Goal: Transaction & Acquisition: Subscribe to service/newsletter

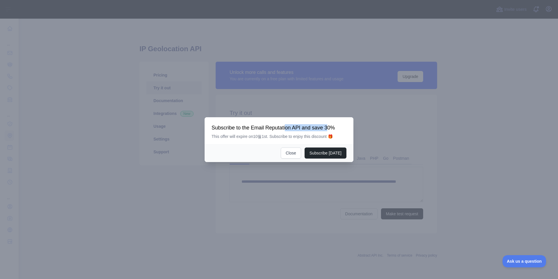
drag, startPoint x: 287, startPoint y: 128, endPoint x: 328, endPoint y: 129, distance: 41.0
click at [328, 129] on h3 "Subscribe to the Email Reputation API and save 30%" at bounding box center [278, 127] width 135 height 7
click at [248, 130] on h3 "Subscribe to the Email Reputation API and save 30%" at bounding box center [278, 127] width 135 height 7
drag, startPoint x: 248, startPoint y: 137, endPoint x: 282, endPoint y: 140, distance: 33.8
click at [282, 140] on div "Subscribe to the Email Reputation API and save 30% This offer will expire on 10…" at bounding box center [279, 130] width 149 height 27
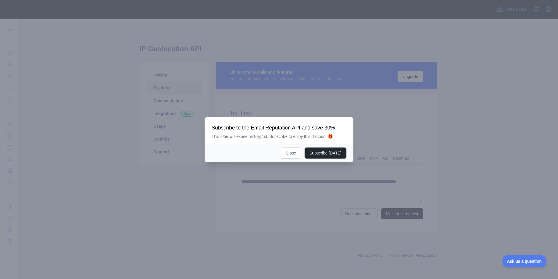
click at [288, 135] on p "This offer will expire on 10월 1st. Subscribe to enjoy this discount 🎁" at bounding box center [278, 136] width 135 height 6
click at [317, 154] on button "Subscribe [DATE]" at bounding box center [325, 152] width 42 height 11
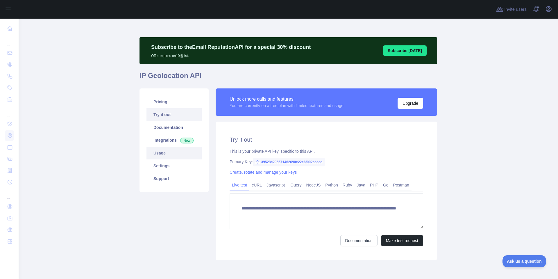
click at [167, 157] on link "Usage" at bounding box center [173, 152] width 55 height 13
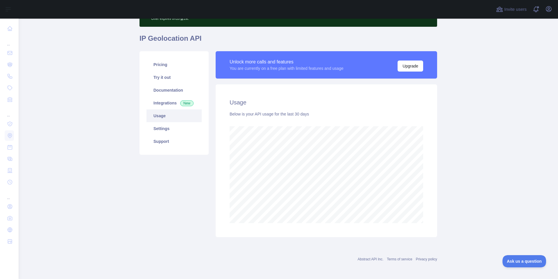
scroll to position [38, 0]
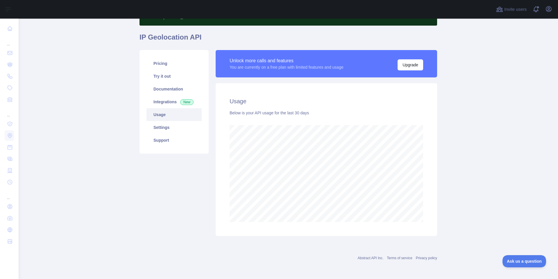
click at [464, 198] on main "Subscribe to the Email Reputation API for a special 30 % discount Offer expires…" at bounding box center [288, 149] width 539 height 260
click at [468, 197] on main "Subscribe to the Email Reputation API for a special 30 % discount Offer expires…" at bounding box center [288, 149] width 539 height 260
click at [469, 197] on main "Subscribe to the Email Reputation API for a special 30 % discount Offer expires…" at bounding box center [288, 149] width 539 height 260
drag, startPoint x: 457, startPoint y: 197, endPoint x: 475, endPoint y: 191, distance: 18.9
click at [459, 196] on main "Subscribe to the Email Reputation API for a special 30 % discount Offer expires…" at bounding box center [288, 149] width 539 height 260
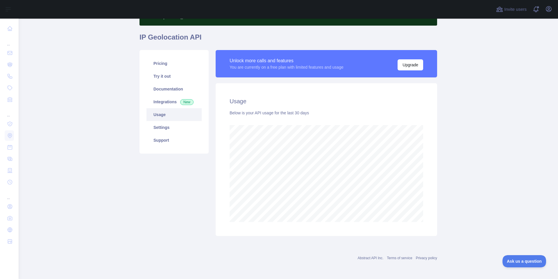
drag, startPoint x: 475, startPoint y: 191, endPoint x: 482, endPoint y: 189, distance: 7.0
click at [476, 191] on main "Subscribe to the Email Reputation API for a special 30 % discount Offer expires…" at bounding box center [288, 149] width 539 height 260
click at [482, 189] on main "Subscribe to the Email Reputation API for a special 30 % discount Offer expires…" at bounding box center [288, 149] width 539 height 260
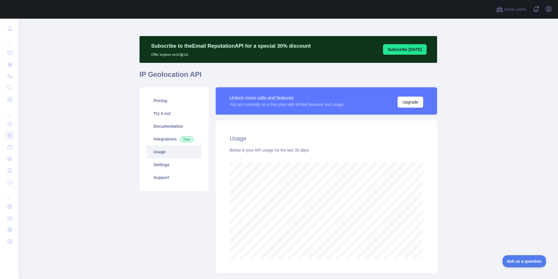
scroll to position [0, 0]
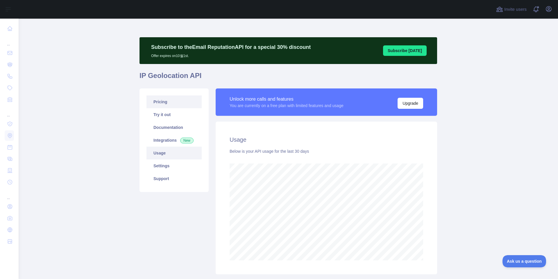
click at [165, 107] on link "Pricing" at bounding box center [173, 101] width 55 height 13
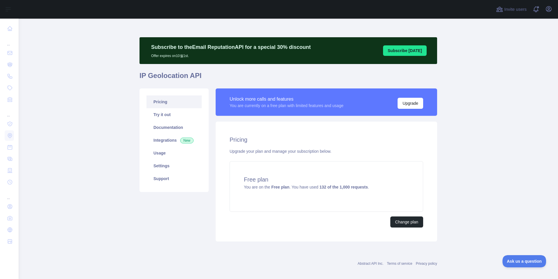
click at [488, 183] on main "Subscribe to the Email Reputation API for a special 30 % discount Offer expires…" at bounding box center [288, 149] width 539 height 260
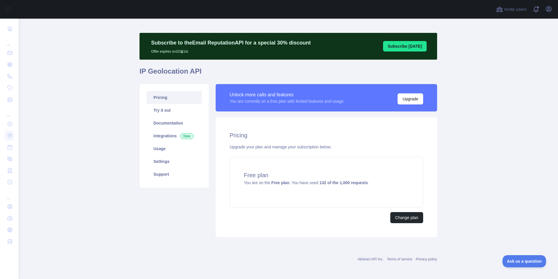
scroll to position [6, 0]
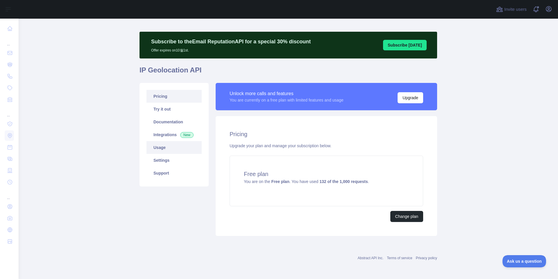
click at [161, 148] on link "Usage" at bounding box center [173, 147] width 55 height 13
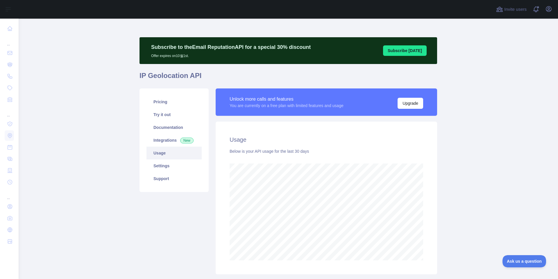
scroll to position [260, 535]
click at [485, 222] on main "Subscribe to the Email Reputation API for a special 30 % discount Offer expires…" at bounding box center [288, 149] width 539 height 260
click at [480, 219] on main "Subscribe to the Email Reputation API for a special 30 % discount Offer expires…" at bounding box center [288, 149] width 539 height 260
click at [482, 215] on main "Subscribe to the Email Reputation API for a special 30 % discount Offer expires…" at bounding box center [288, 149] width 539 height 260
click at [164, 100] on link "Pricing" at bounding box center [173, 101] width 55 height 13
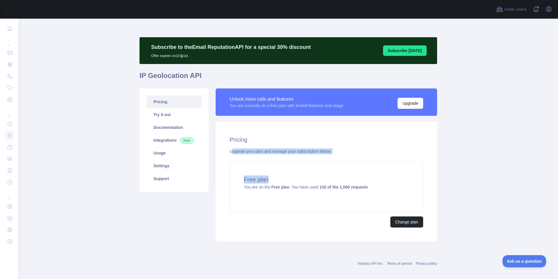
drag, startPoint x: 230, startPoint y: 150, endPoint x: 329, endPoint y: 154, distance: 98.8
click at [329, 154] on div "Pricing Upgrade your plan and manage your subscription below. Free plan You are…" at bounding box center [326, 181] width 221 height 120
click at [356, 153] on div "Upgrade your plan and manage your subscription below." at bounding box center [326, 151] width 193 height 6
click at [358, 151] on div "Upgrade your plan and manage your subscription below." at bounding box center [326, 151] width 193 height 6
click at [483, 187] on main "Subscribe to the Email Reputation API for a special 30 % discount Offer expires…" at bounding box center [288, 149] width 539 height 260
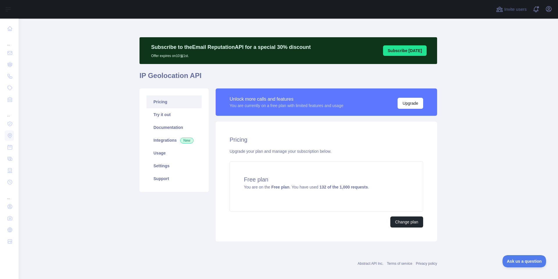
click at [492, 184] on main "Subscribe to the Email Reputation API for a special 30 % discount Offer expires…" at bounding box center [288, 149] width 539 height 260
click at [482, 171] on main "Subscribe to the Email Reputation API for a special 30 % discount Offer expires…" at bounding box center [288, 149] width 539 height 260
click at [413, 220] on button "Change plan" at bounding box center [406, 221] width 33 height 11
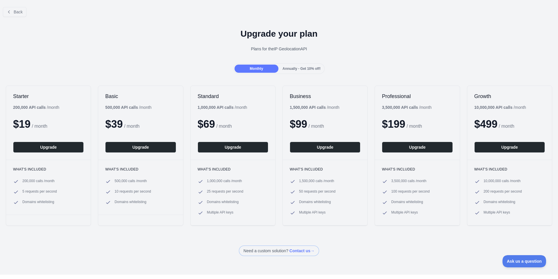
click at [113, 35] on h1 "Upgrade your plan" at bounding box center [279, 33] width 548 height 10
click at [123, 39] on div "Upgrade your plan Plans for the IP Geolocation API" at bounding box center [279, 42] width 558 height 42
click at [128, 42] on div "Upgrade your plan Plans for the IP Geolocation API" at bounding box center [279, 42] width 558 height 42
click at [302, 70] on span "Annually - Get 10% off!" at bounding box center [301, 69] width 38 height 4
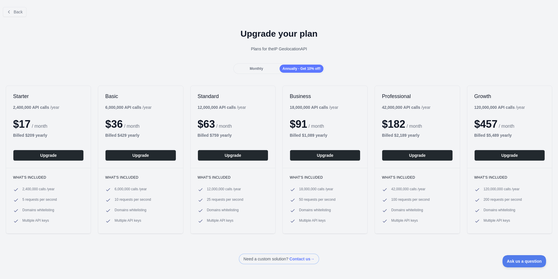
click at [258, 70] on span "Monthly" at bounding box center [256, 69] width 13 height 4
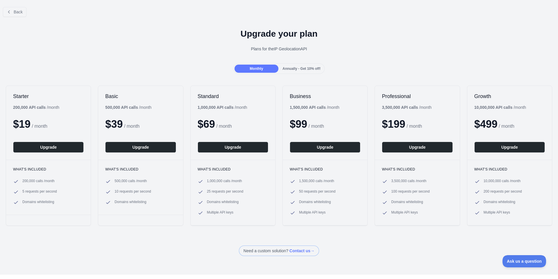
click at [304, 67] on span "Annually - Get 10% off!" at bounding box center [301, 69] width 38 height 4
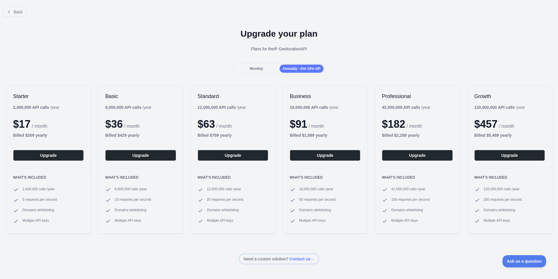
click at [257, 68] on span "Monthly" at bounding box center [256, 69] width 13 height 4
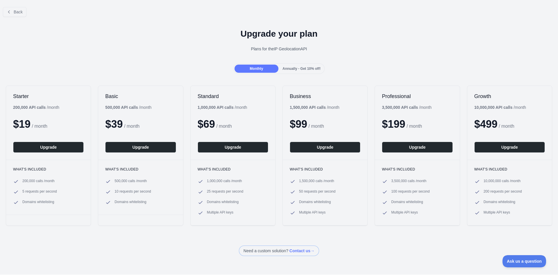
click at [301, 69] on span "Annually - Get 10% off!" at bounding box center [301, 69] width 38 height 4
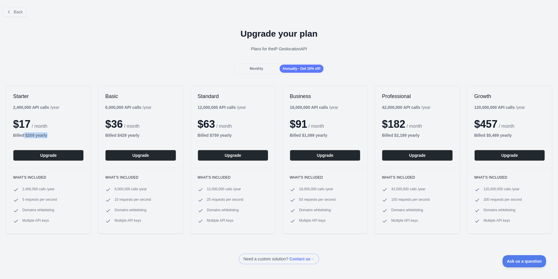
drag, startPoint x: 23, startPoint y: 135, endPoint x: 51, endPoint y: 134, distance: 27.3
click at [51, 134] on div "Billed $ 209 yearly" at bounding box center [48, 135] width 71 height 6
click at [119, 56] on div "Upgrade your plan Plans for the IP Geolocation API" at bounding box center [279, 42] width 558 height 42
drag, startPoint x: 21, startPoint y: 107, endPoint x: 73, endPoint y: 107, distance: 52.3
click at [73, 107] on div "Starter 2,400,000 API calls / year $ 17 / month Billed $ 209 yearly Upgrade" at bounding box center [48, 127] width 85 height 82
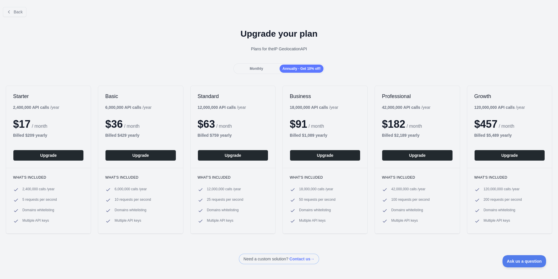
click at [114, 57] on div "Upgrade your plan Plans for the IP Geolocation API" at bounding box center [279, 42] width 558 height 42
click at [125, 56] on div "Upgrade your plan Plans for the IP Geolocation API" at bounding box center [279, 42] width 558 height 42
click at [261, 68] on span "Monthly" at bounding box center [256, 69] width 13 height 4
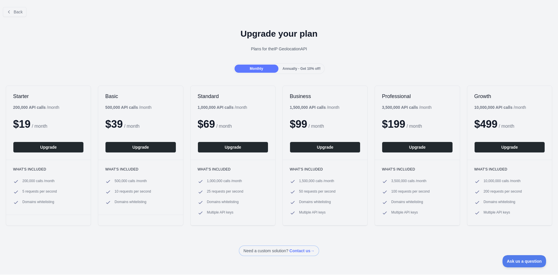
click at [294, 68] on span "Annually - Get 10% off!" at bounding box center [301, 69] width 38 height 4
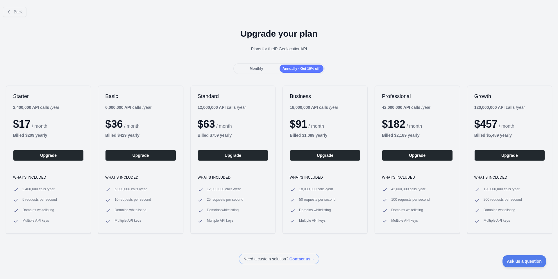
click at [255, 69] on span "Monthly" at bounding box center [256, 69] width 13 height 4
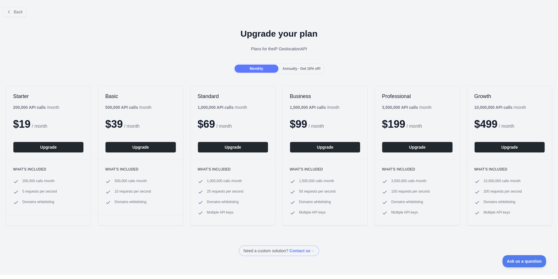
click at [297, 69] on span "Annually - Get 10% off!" at bounding box center [301, 69] width 38 height 4
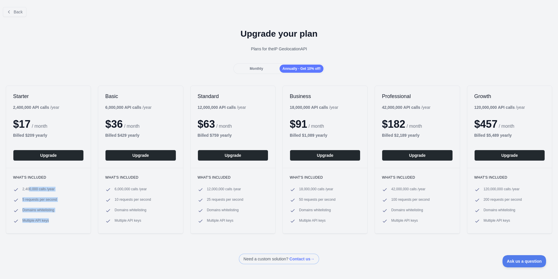
drag, startPoint x: 29, startPoint y: 190, endPoint x: 54, endPoint y: 215, distance: 35.5
click at [54, 215] on ul "2,400,000 calls / year 5 requests per second Domains whitelisting Multiple API …" at bounding box center [48, 205] width 71 height 37
click at [76, 204] on ul "2,400,000 calls / year 5 requests per second Domains whitelisting Multiple API …" at bounding box center [48, 205] width 71 height 37
drag, startPoint x: 19, startPoint y: 133, endPoint x: 46, endPoint y: 133, distance: 27.3
click at [44, 133] on b "Billed $ 209 yearly" at bounding box center [30, 135] width 34 height 5
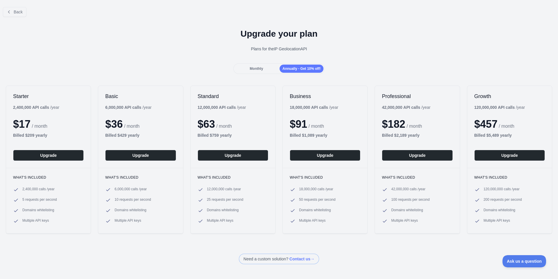
click at [71, 130] on div "$ 17 / month" at bounding box center [48, 124] width 71 height 12
click at [72, 132] on div "Starter 2,400,000 API calls / year $ 17 / month Billed $ 209 yearly Upgrade" at bounding box center [48, 127] width 85 height 82
click at [88, 87] on div "Starter 2,400,000 API calls / year $ 17 / month Billed $ 209 yearly Upgrade" at bounding box center [48, 127] width 85 height 82
click at [110, 87] on div "Basic 6,000,000 API calls / year $ 36 / month Billed $ 429 yearly Upgrade" at bounding box center [140, 127] width 85 height 82
click at [122, 85] on div "Basic 6,000,000 API calls / year $ 36 / month Billed $ 429 yearly Upgrade What'…" at bounding box center [140, 159] width 85 height 148
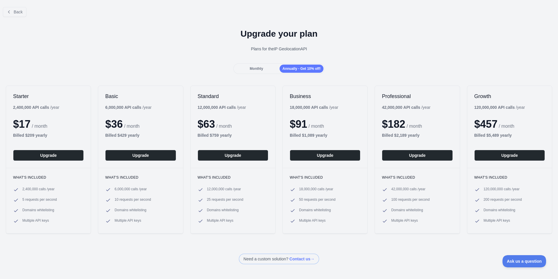
click at [262, 68] on div "Monthly" at bounding box center [256, 68] width 44 height 8
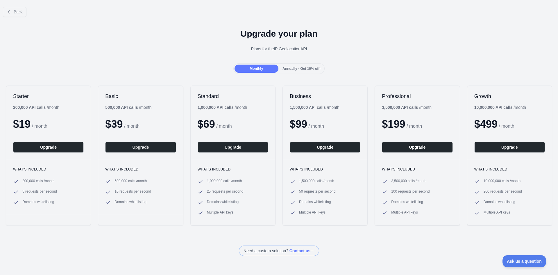
click at [132, 60] on div "Upgrade your plan Plans for the IP Geolocation API" at bounding box center [279, 42] width 558 height 42
click at [137, 58] on div "Upgrade your plan Plans for the IP Geolocation API" at bounding box center [279, 42] width 558 height 42
click at [13, 12] on button "Back" at bounding box center [15, 12] width 24 height 10
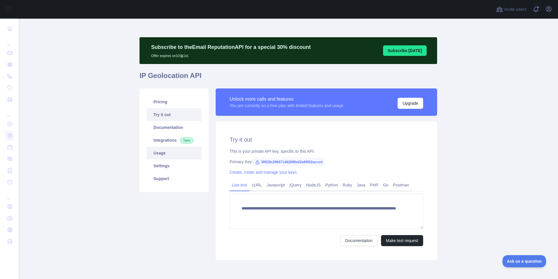
click at [156, 148] on link "Usage" at bounding box center [173, 152] width 55 height 13
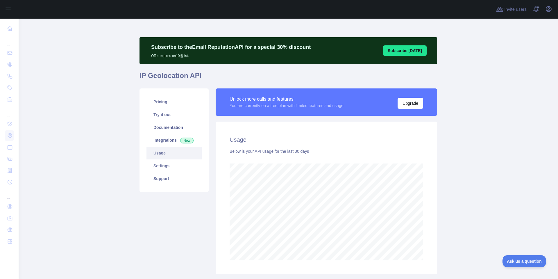
scroll to position [260, 535]
click at [163, 129] on link "Documentation" at bounding box center [173, 127] width 55 height 13
click at [166, 116] on link "Try it out" at bounding box center [173, 114] width 55 height 13
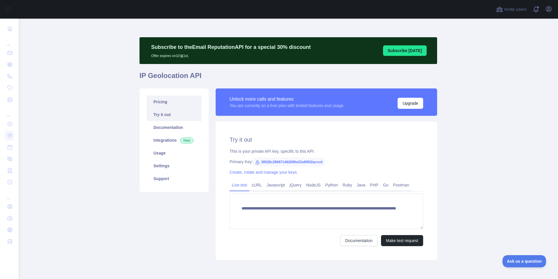
click at [164, 103] on link "Pricing" at bounding box center [173, 101] width 55 height 13
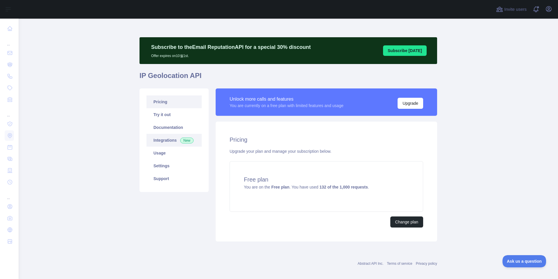
click at [162, 144] on link "Integrations New" at bounding box center [173, 140] width 55 height 13
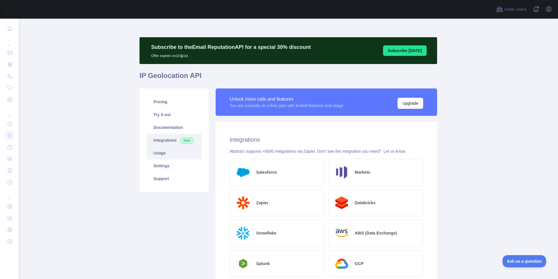
click at [161, 154] on link "Usage" at bounding box center [173, 152] width 55 height 13
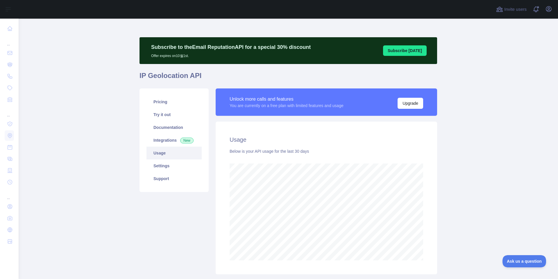
scroll to position [260, 535]
click at [164, 180] on link "Support" at bounding box center [173, 178] width 55 height 13
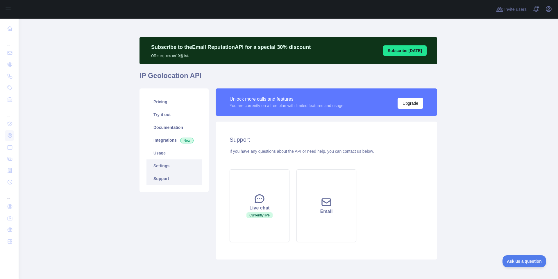
click at [164, 167] on link "Settings" at bounding box center [173, 165] width 55 height 13
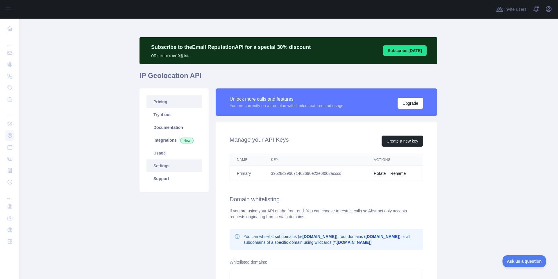
click at [158, 105] on link "Pricing" at bounding box center [173, 101] width 55 height 13
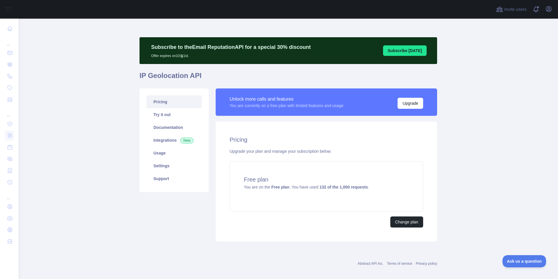
click at [478, 200] on main "Subscribe to the Email Reputation API for a special 30 % discount Offer expires…" at bounding box center [288, 149] width 539 height 260
click at [485, 199] on main "Subscribe to the Email Reputation API for a special 30 % discount Offer expires…" at bounding box center [288, 149] width 539 height 260
click at [406, 223] on button "Change plan" at bounding box center [406, 221] width 33 height 11
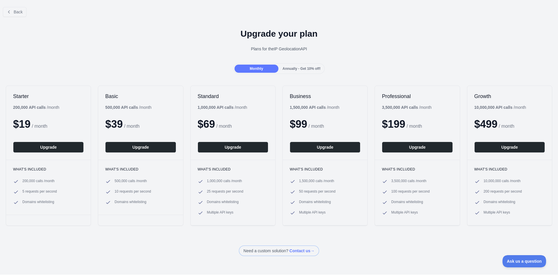
click at [302, 69] on span "Annually - Get 10% off!" at bounding box center [301, 69] width 38 height 4
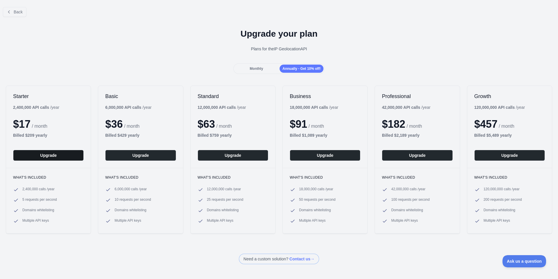
click at [47, 157] on button "Upgrade" at bounding box center [48, 155] width 71 height 11
click at [253, 70] on span "Monthly" at bounding box center [256, 69] width 13 height 4
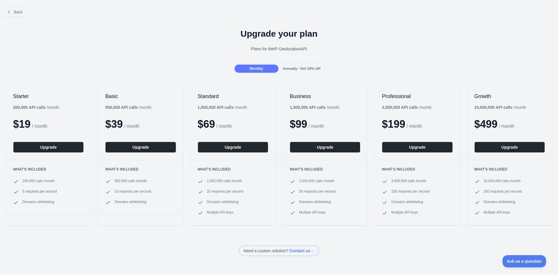
click at [306, 70] on span "Annually - Get 10% off!" at bounding box center [301, 69] width 38 height 4
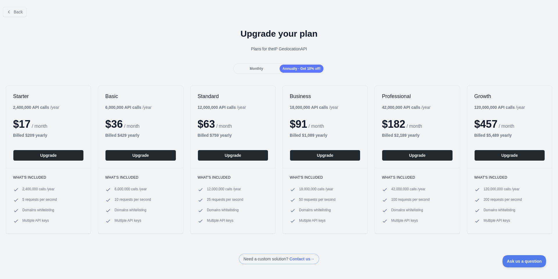
click at [259, 69] on span "Monthly" at bounding box center [256, 69] width 13 height 4
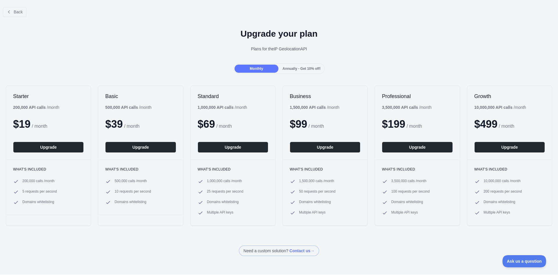
click at [302, 67] on span "Annually - Get 10% off!" at bounding box center [301, 69] width 38 height 4
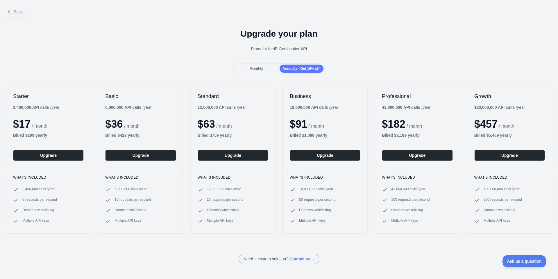
click at [169, 67] on div "Monthly Annually - Get 10% off!" at bounding box center [279, 68] width 558 height 10
click at [187, 67] on div "Monthly Annually - Get 10% off!" at bounding box center [279, 68] width 558 height 10
click at [42, 135] on b "Billed $ 209 yearly" at bounding box center [30, 135] width 34 height 5
click at [38, 138] on div at bounding box center [38, 138] width 0 height 0
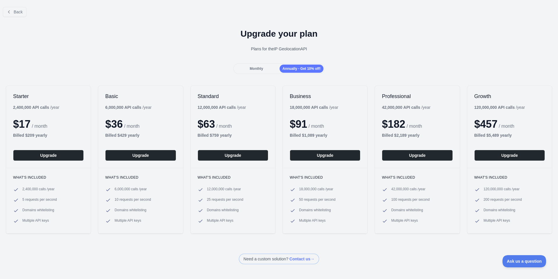
click at [87, 75] on div "Back Upgrade your plan Plans for the IP Geolocation API Monthly Annually - Get …" at bounding box center [279, 132] width 558 height 261
click at [107, 75] on div "Back Upgrade your plan Plans for the IP Geolocation API Monthly Annually - Get …" at bounding box center [279, 132] width 558 height 261
click at [126, 72] on div "Monthly Annually - Get 10% off!" at bounding box center [279, 68] width 558 height 10
click at [139, 72] on div "Monthly Annually - Get 10% off!" at bounding box center [279, 68] width 558 height 10
click at [151, 72] on div "Monthly Annually - Get 10% off!" at bounding box center [279, 68] width 558 height 10
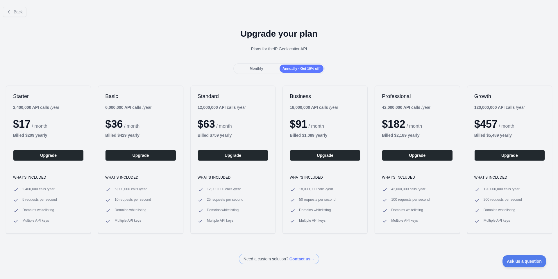
click at [174, 72] on div "Monthly Annually - Get 10% off!" at bounding box center [279, 68] width 558 height 10
click at [254, 67] on span "Monthly" at bounding box center [256, 69] width 13 height 4
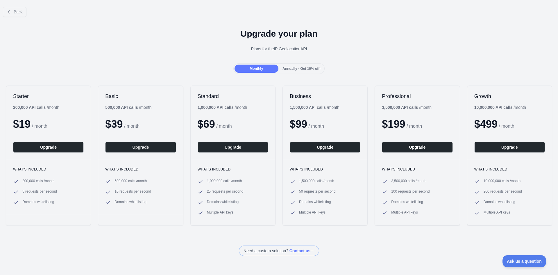
click at [291, 69] on span "Annually - Get 10% off!" at bounding box center [301, 69] width 38 height 4
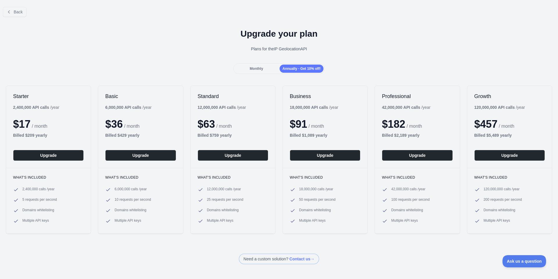
drag, startPoint x: 252, startPoint y: 69, endPoint x: 257, endPoint y: 69, distance: 5.8
click at [252, 69] on span "Monthly" at bounding box center [256, 69] width 13 height 4
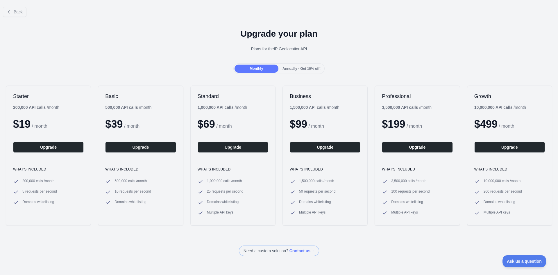
click at [289, 69] on span "Annually - Get 10% off!" at bounding box center [301, 69] width 38 height 4
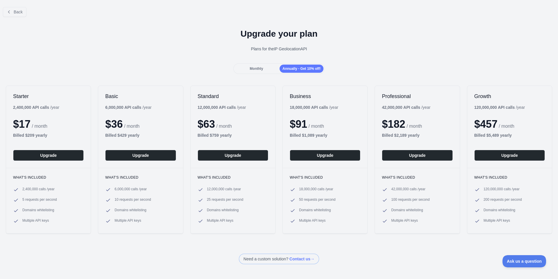
click at [255, 69] on span "Monthly" at bounding box center [256, 69] width 13 height 4
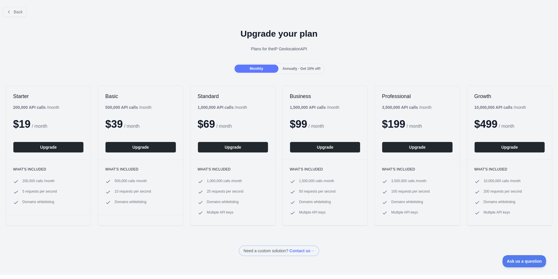
click at [137, 64] on div "Monthly Annually - Get 10% off!" at bounding box center [279, 68] width 558 height 10
click at [151, 64] on div "Monthly Annually - Get 10% off!" at bounding box center [279, 68] width 558 height 10
click at [296, 73] on div "Monthly Annually - Get 10% off!" at bounding box center [279, 68] width 92 height 10
click at [295, 68] on span "Annually - Get 10% off!" at bounding box center [301, 69] width 38 height 4
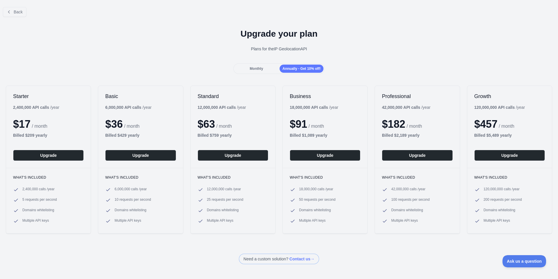
click at [194, 64] on div "Monthly Annually - Get 10% off!" at bounding box center [279, 68] width 558 height 10
click at [253, 66] on div "Monthly" at bounding box center [256, 68] width 44 height 8
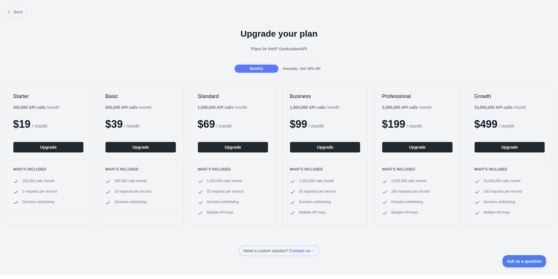
click at [178, 62] on div "Upgrade your plan Plans for the IP Geolocation API" at bounding box center [279, 42] width 558 height 42
click at [132, 58] on div "Upgrade your plan Plans for the IP Geolocation API" at bounding box center [279, 42] width 558 height 42
click at [18, 14] on span "Back" at bounding box center [18, 12] width 9 height 5
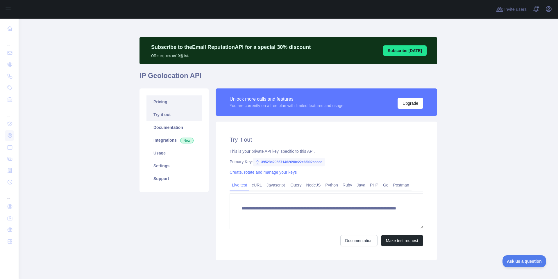
click at [172, 104] on link "Pricing" at bounding box center [173, 101] width 55 height 13
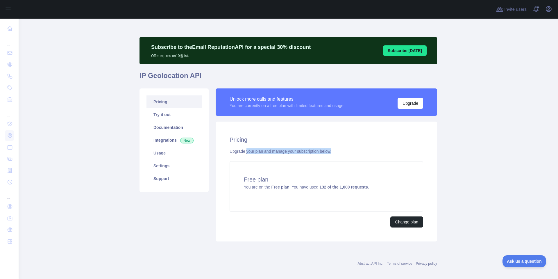
drag, startPoint x: 245, startPoint y: 150, endPoint x: 336, endPoint y: 152, distance: 91.8
click at [336, 152] on div "Upgrade your plan and manage your subscription below." at bounding box center [326, 151] width 193 height 6
click at [356, 148] on div "Upgrade your plan and manage your subscription below." at bounding box center [326, 151] width 193 height 6
click at [483, 176] on main "Subscribe to the Email Reputation API for a special 30 % discount Offer expires…" at bounding box center [288, 149] width 539 height 260
click at [417, 220] on button "Change plan" at bounding box center [406, 221] width 33 height 11
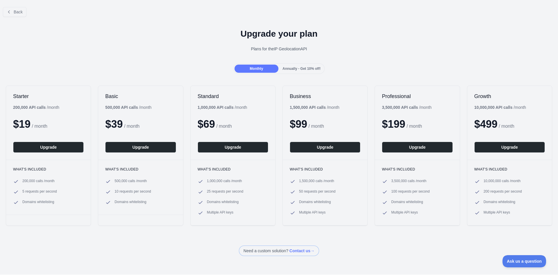
drag, startPoint x: 157, startPoint y: 65, endPoint x: 161, endPoint y: 63, distance: 3.5
click at [161, 63] on div "Monthly Annually - Get 10% off!" at bounding box center [279, 68] width 558 height 10
click at [184, 55] on div "Upgrade your plan Plans for the IP Geolocation API" at bounding box center [279, 42] width 558 height 42
click at [150, 53] on div "Upgrade your plan Plans for the IP Geolocation API" at bounding box center [279, 42] width 558 height 42
click at [159, 51] on div "Plans for the IP Geolocation API" at bounding box center [279, 49] width 548 height 6
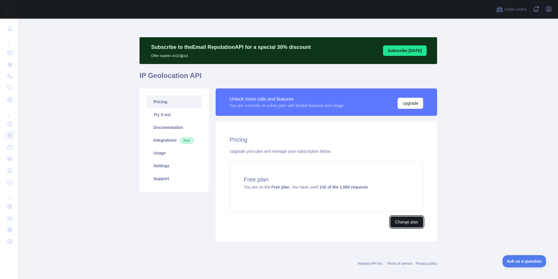
click at [405, 222] on button "Change plan" at bounding box center [406, 221] width 33 height 11
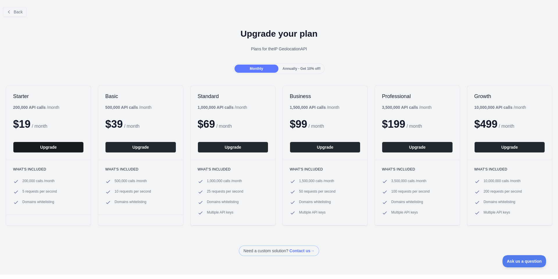
click at [59, 150] on button "Upgrade" at bounding box center [48, 146] width 71 height 11
click at [17, 10] on span "Back" at bounding box center [18, 12] width 9 height 5
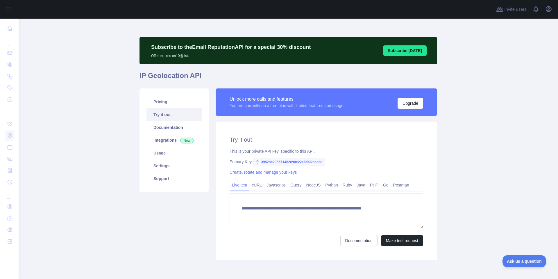
type textarea "**********"
drag, startPoint x: 511, startPoint y: 147, endPoint x: 483, endPoint y: 152, distance: 28.1
click at [510, 147] on main "**********" at bounding box center [288, 149] width 539 height 260
click at [483, 152] on main "**********" at bounding box center [288, 149] width 539 height 260
click at [483, 154] on main "**********" at bounding box center [288, 149] width 539 height 260
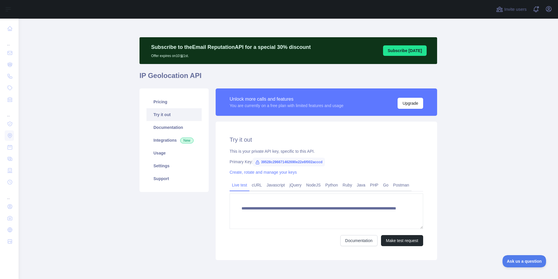
click at [162, 116] on link "Try it out" at bounding box center [173, 114] width 55 height 13
drag, startPoint x: 470, startPoint y: 126, endPoint x: 481, endPoint y: 126, distance: 10.2
click at [471, 126] on main "**********" at bounding box center [288, 149] width 539 height 260
click at [481, 126] on main "**********" at bounding box center [288, 149] width 539 height 260
drag, startPoint x: 134, startPoint y: 75, endPoint x: 203, endPoint y: 76, distance: 69.1
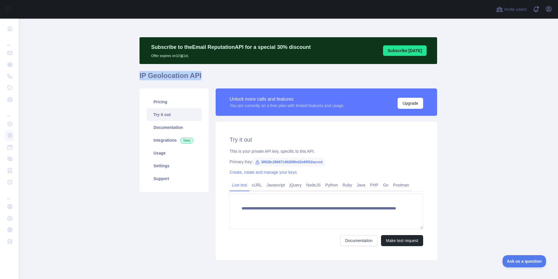
click at [203, 76] on main "**********" at bounding box center [288, 149] width 539 height 260
copy h1 "IP Geolocation API"
click at [408, 102] on button "Upgrade" at bounding box center [410, 103] width 26 height 11
